Goal: Information Seeking & Learning: Learn about a topic

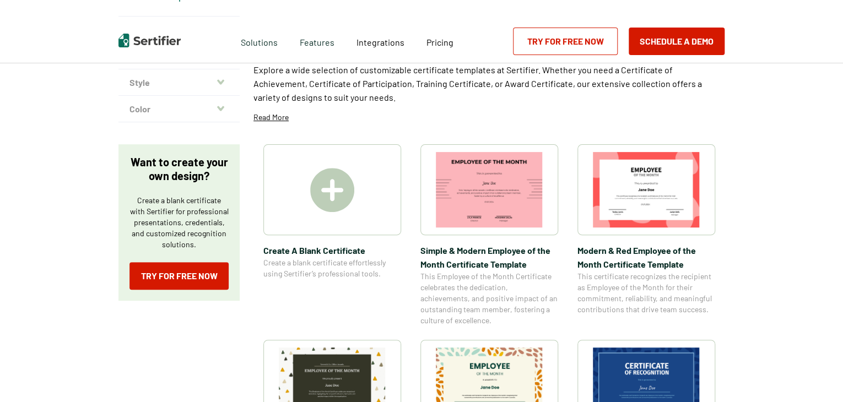
scroll to position [110, 0]
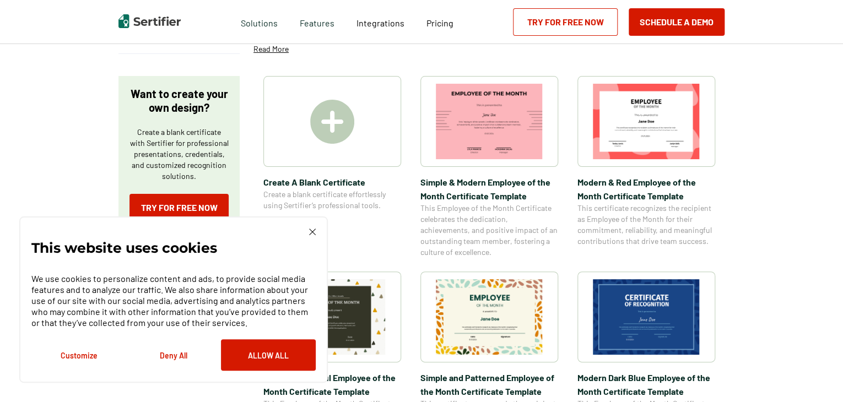
scroll to position [221, 0]
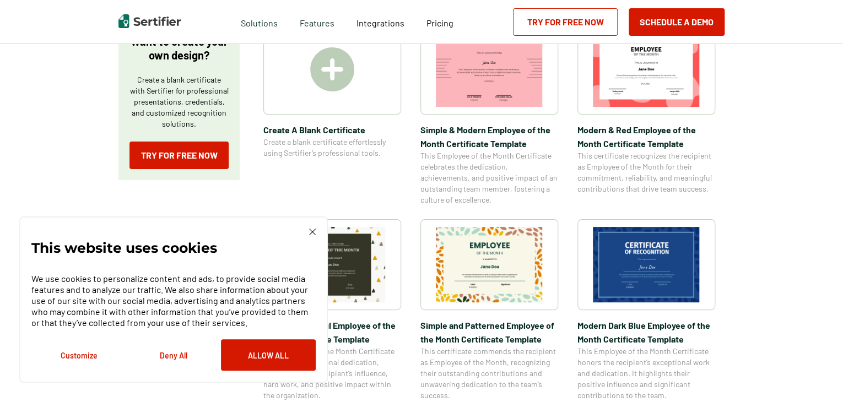
click at [657, 252] on img at bounding box center [646, 265] width 107 height 76
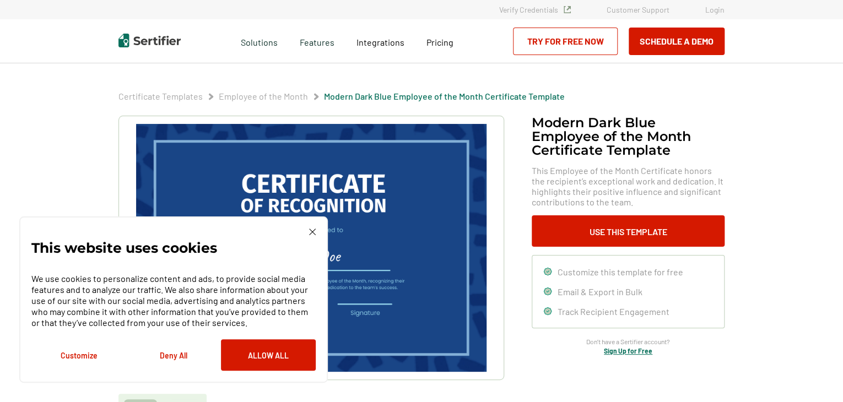
click at [315, 233] on img at bounding box center [312, 232] width 7 height 7
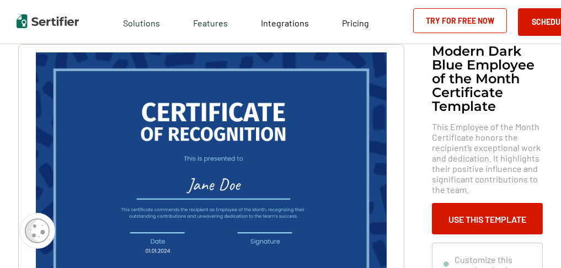
scroll to position [92, 0]
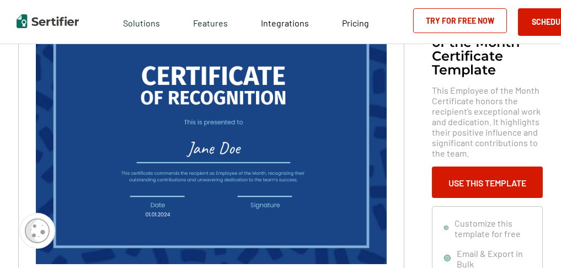
click at [130, 68] on img at bounding box center [211, 140] width 351 height 248
click at [138, 67] on img at bounding box center [211, 140] width 351 height 248
drag, startPoint x: 138, startPoint y: 67, endPoint x: 155, endPoint y: 112, distance: 49.0
click at [155, 112] on img at bounding box center [211, 140] width 351 height 248
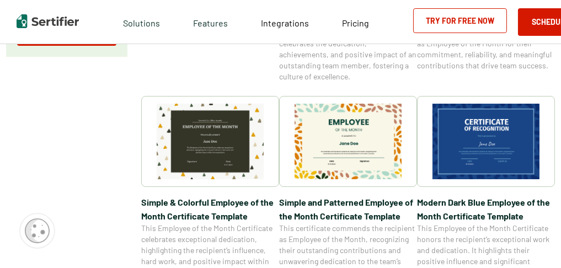
scroll to position [331, 0]
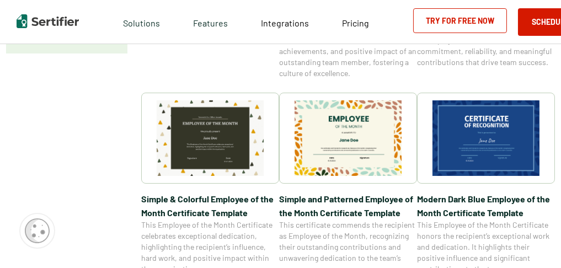
click at [204, 131] on img at bounding box center [210, 138] width 107 height 76
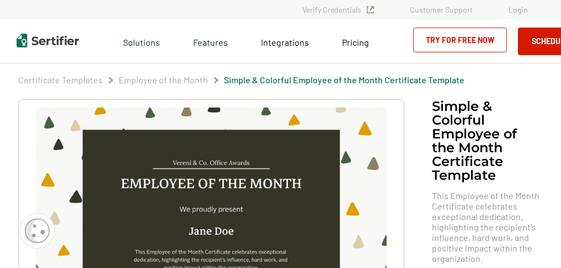
scroll to position [73, 0]
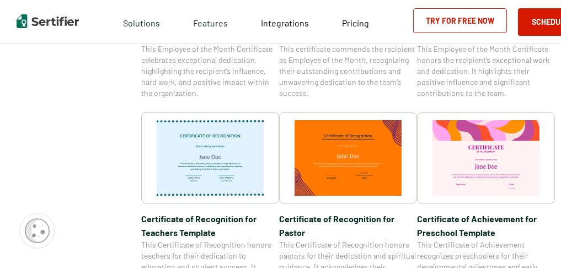
scroll to position [514, 0]
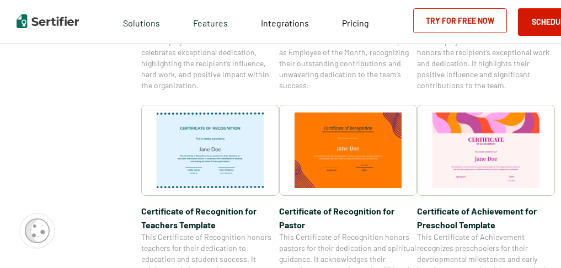
click at [239, 151] on img at bounding box center [210, 150] width 107 height 76
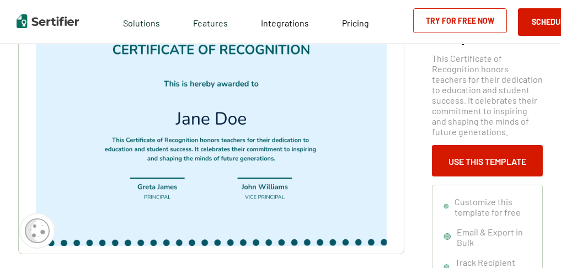
scroll to position [110, 0]
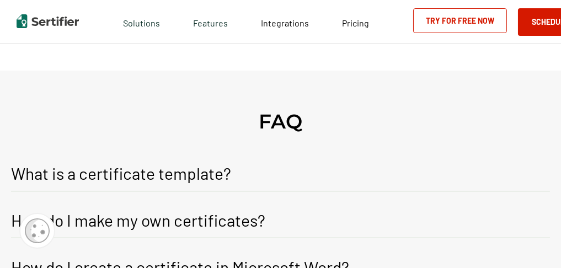
scroll to position [1167, 0]
